Goal: Transaction & Acquisition: Obtain resource

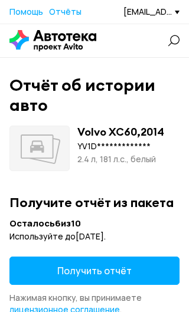
click at [138, 274] on button "Получить отчёт" at bounding box center [94, 271] width 170 height 28
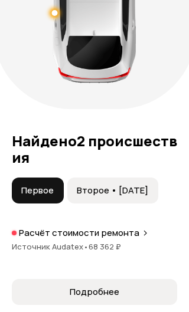
scroll to position [1747, 0]
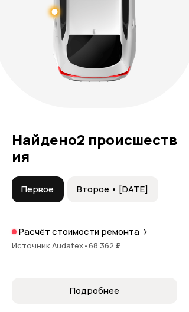
click at [109, 202] on button "Второе • [DATE]" at bounding box center [112, 189] width 91 height 26
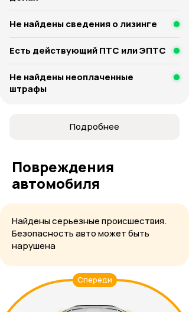
scroll to position [1318, 0]
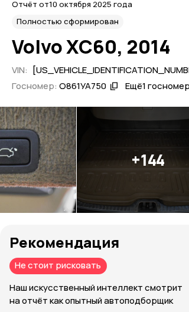
scroll to position [0, 955]
click at [131, 180] on img at bounding box center [148, 160] width 142 height 106
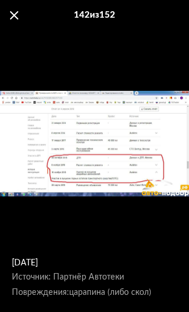
click at [108, 176] on div "[DATE] Источник: Партнёр Автотеки" at bounding box center [94, 144] width 189 height 342
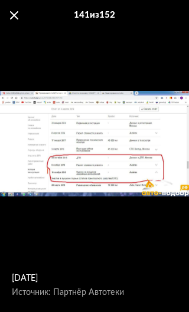
click at [120, 178] on div "[DATE] Источник: Партнёр Автотеки" at bounding box center [94, 144] width 189 height 342
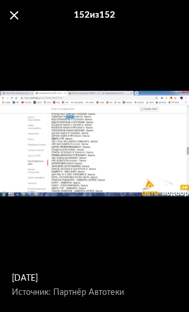
click at [14, 12] on span at bounding box center [14, 15] width 8 height 8
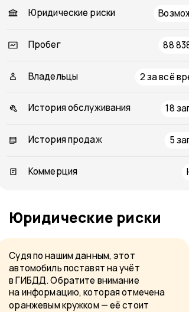
scroll to position [849, 0]
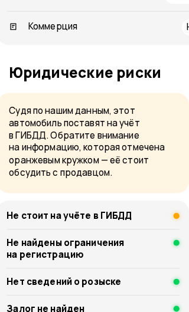
click at [135, 219] on div "Не стоит на учёте в ГИБДД" at bounding box center [94, 213] width 170 height 12
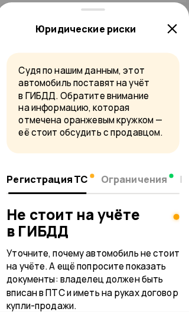
scroll to position [527, 0]
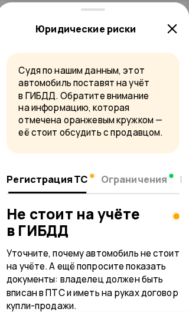
click at [168, 25] on icon at bounding box center [172, 28] width 14 height 14
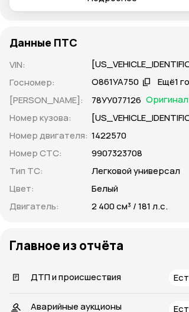
scroll to position [504, 0]
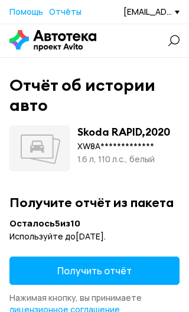
click at [101, 273] on span "Получить отчёт" at bounding box center [94, 270] width 74 height 13
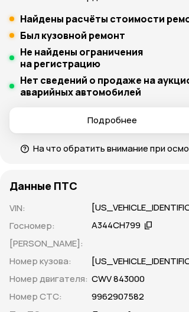
click at [138, 126] on span "Подробнее" at bounding box center [112, 120] width 187 height 12
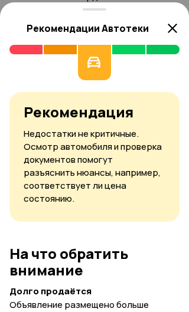
click at [178, 32] on icon at bounding box center [172, 28] width 14 height 14
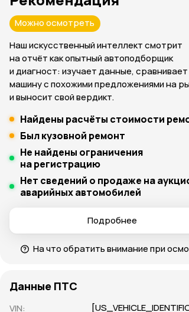
scroll to position [335, 0]
